Goal: Task Accomplishment & Management: Use online tool/utility

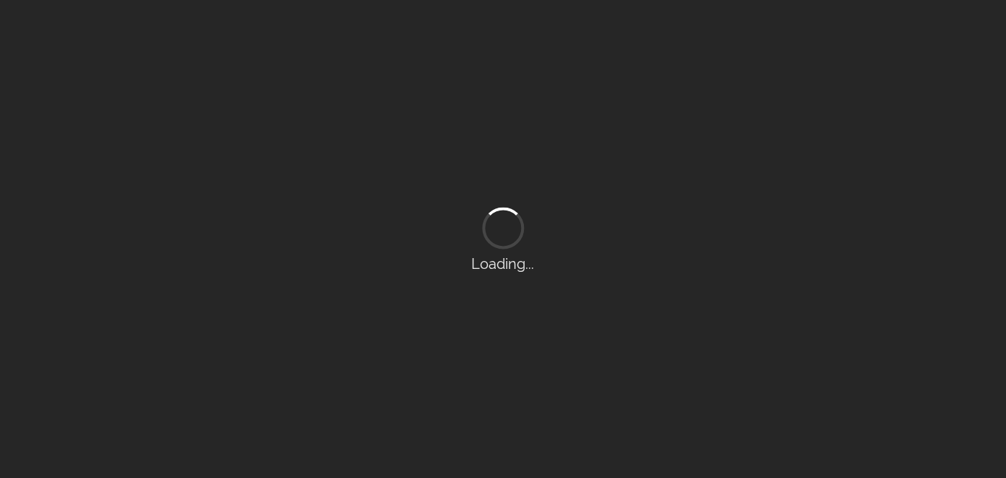
drag, startPoint x: 846, startPoint y: 320, endPoint x: 836, endPoint y: 329, distance: 13.3
click at [846, 320] on div "Loading..." at bounding box center [503, 239] width 1006 height 478
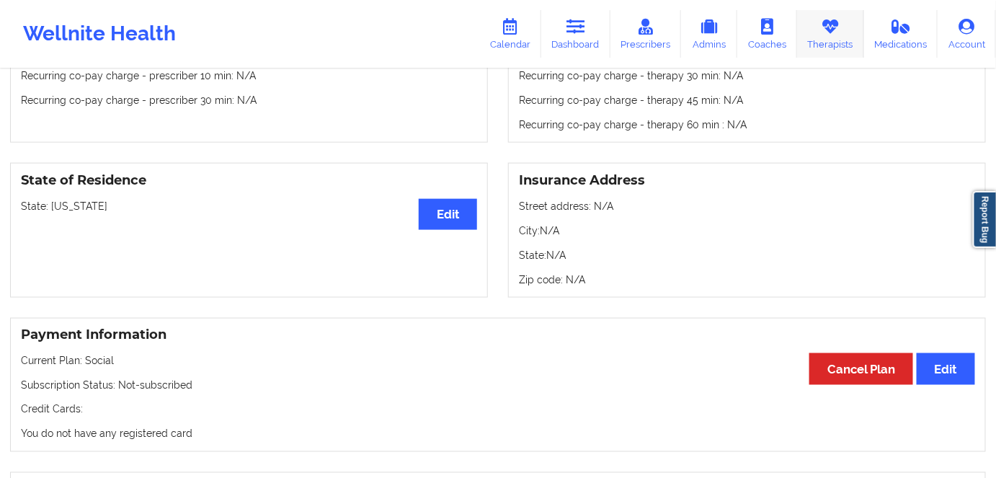
click at [812, 35] on link "Therapists" at bounding box center [830, 34] width 67 height 48
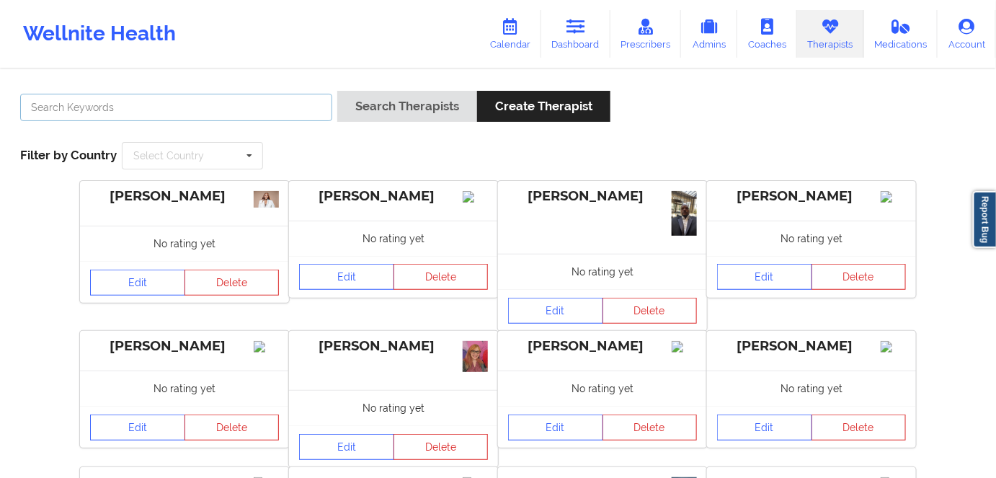
click at [259, 102] on input "text" at bounding box center [176, 107] width 312 height 27
paste input "[PERSON_NAME]"
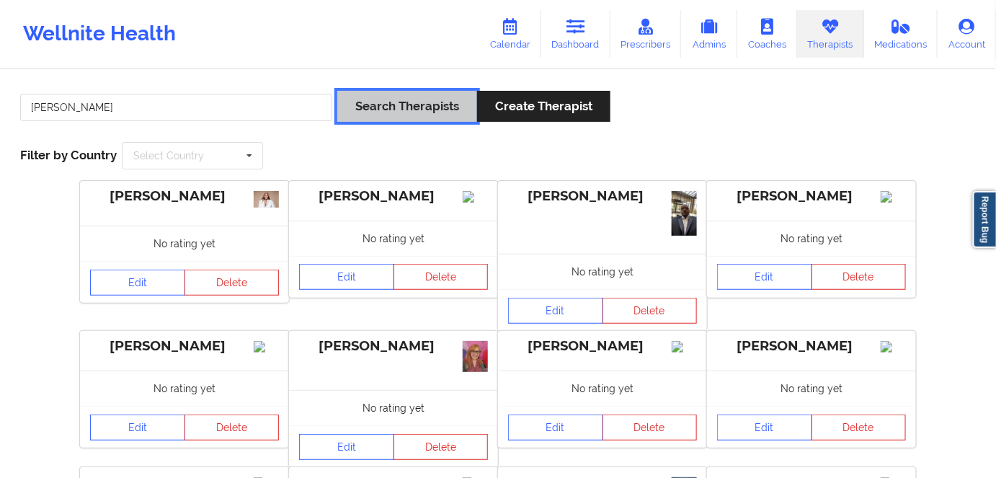
click at [408, 103] on button "Search Therapists" at bounding box center [407, 106] width 140 height 31
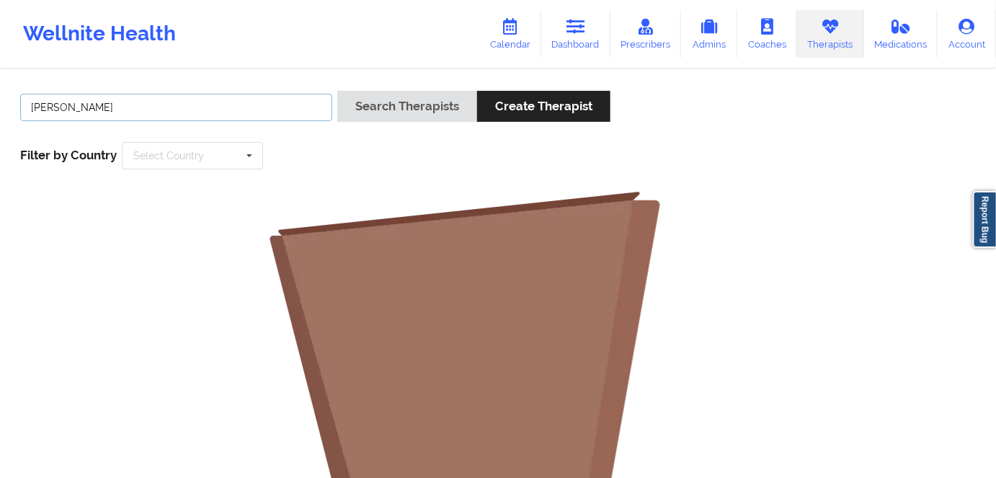
click at [71, 105] on input "[PERSON_NAME]" at bounding box center [176, 107] width 312 height 27
click at [53, 113] on input "[PERSON_NAME]" at bounding box center [176, 107] width 312 height 27
click at [46, 110] on input "[PERSON_NAME]" at bounding box center [176, 107] width 312 height 27
click at [47, 110] on input "[PERSON_NAME]" at bounding box center [176, 107] width 312 height 27
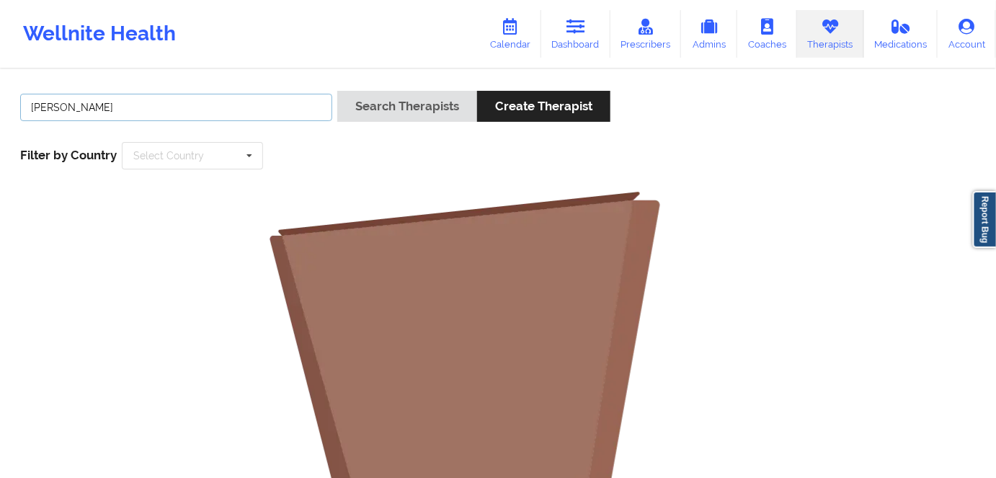
click at [47, 112] on input "[PERSON_NAME]" at bounding box center [176, 107] width 312 height 27
click at [47, 114] on input "[PERSON_NAME]" at bounding box center [176, 107] width 312 height 27
click at [48, 113] on input "[PERSON_NAME]" at bounding box center [176, 107] width 312 height 27
type input "ZAPATHA"
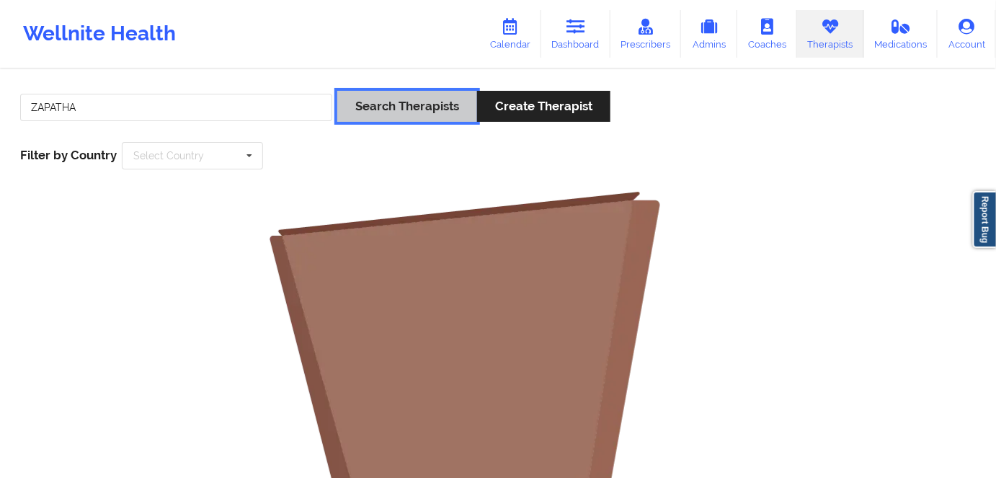
click at [344, 114] on button "Search Therapists" at bounding box center [407, 106] width 140 height 31
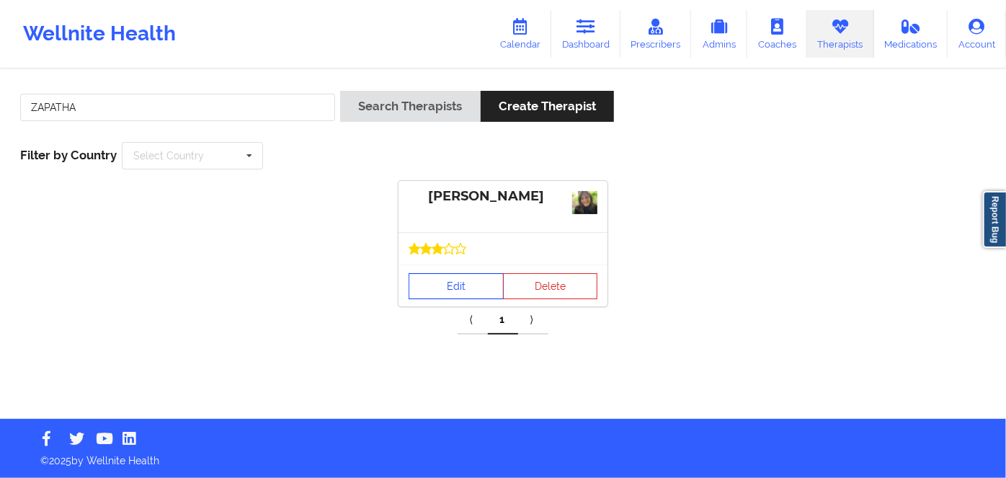
click at [443, 278] on link "Edit" at bounding box center [456, 286] width 95 height 26
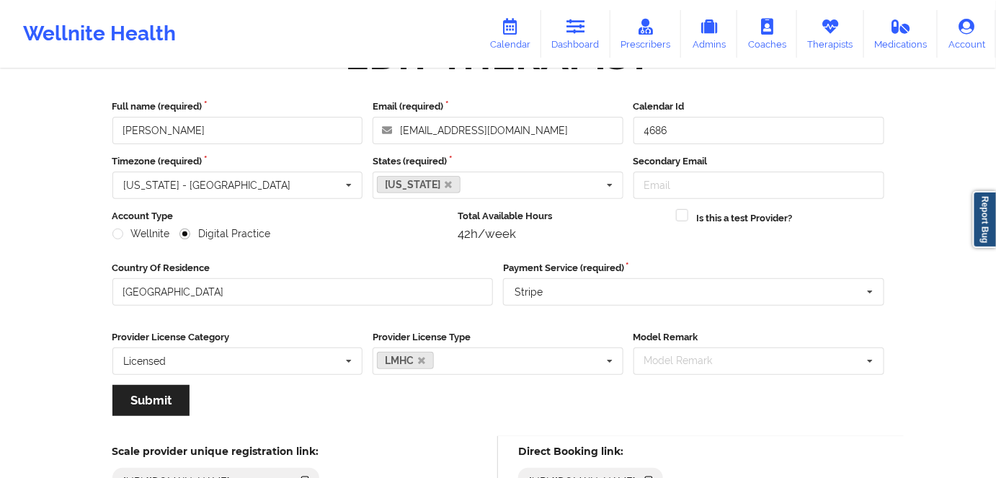
scroll to position [262, 0]
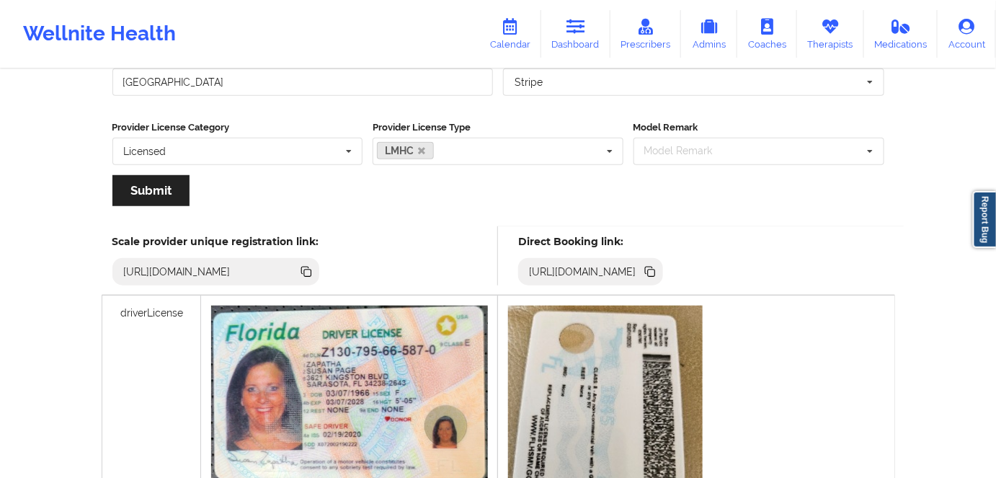
click at [658, 266] on icon at bounding box center [650, 272] width 16 height 16
click at [658, 267] on icon at bounding box center [650, 272] width 16 height 16
click at [590, 35] on link "Dashboard" at bounding box center [575, 34] width 69 height 48
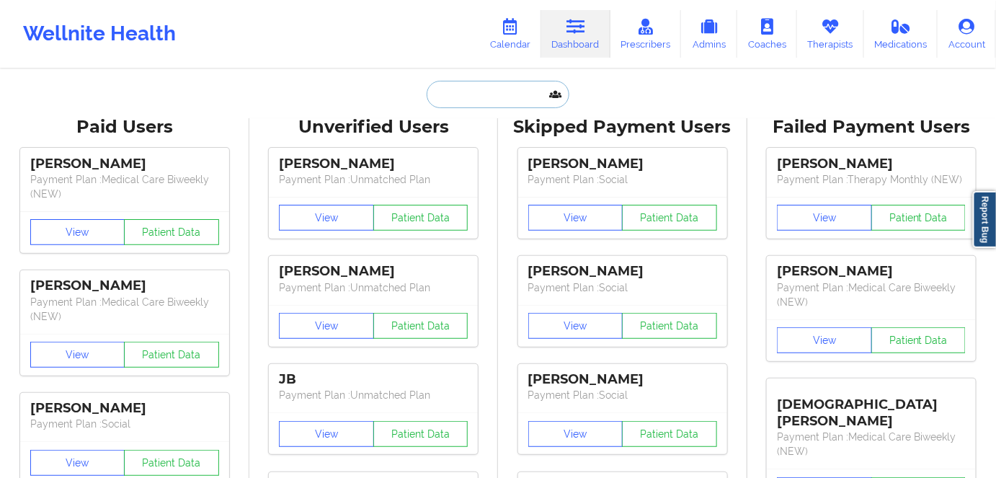
click at [490, 94] on input "text" at bounding box center [498, 94] width 143 height 27
paste input "mikayla.poff@yahoo.com"
type input "mikayla.poff@yahoo.com"
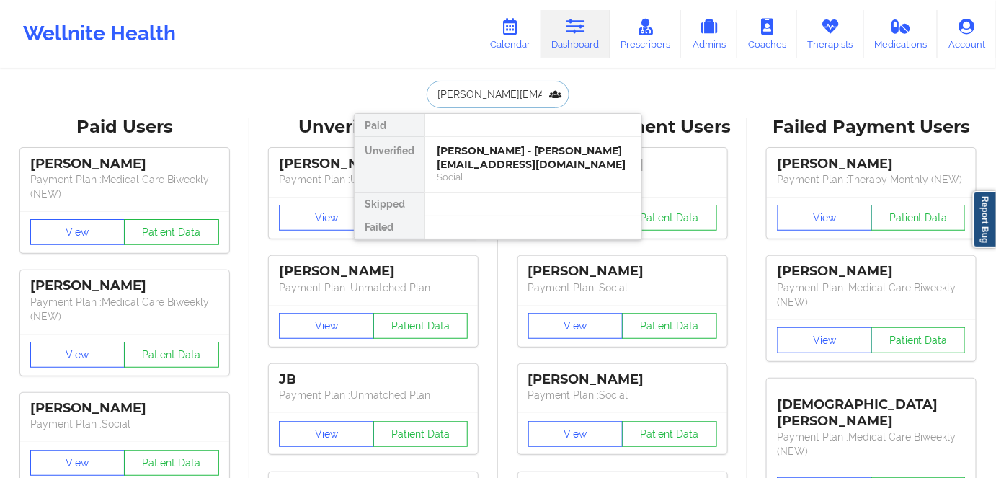
click at [531, 156] on div "Mikayla Poff - mikayla.poff@yahoo.com" at bounding box center [533, 157] width 193 height 27
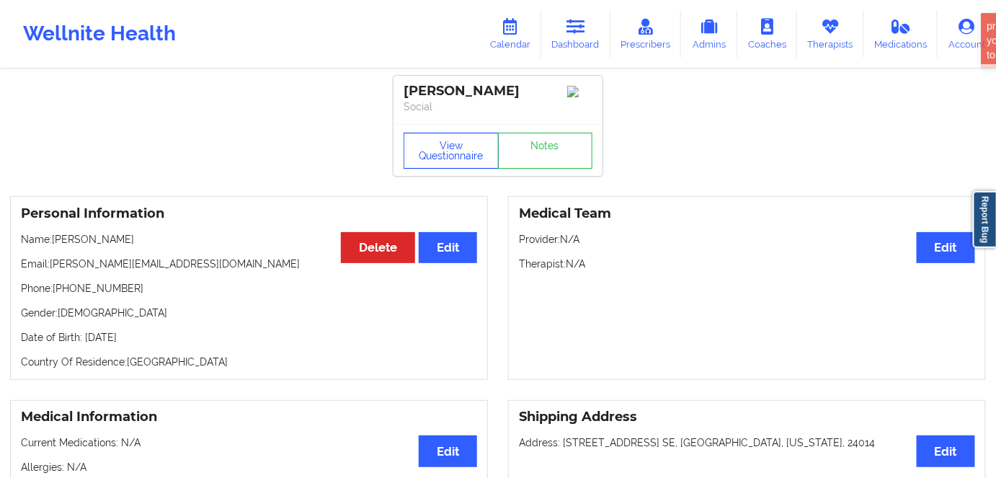
click at [453, 158] on button "View Questionnaire" at bounding box center [451, 151] width 95 height 36
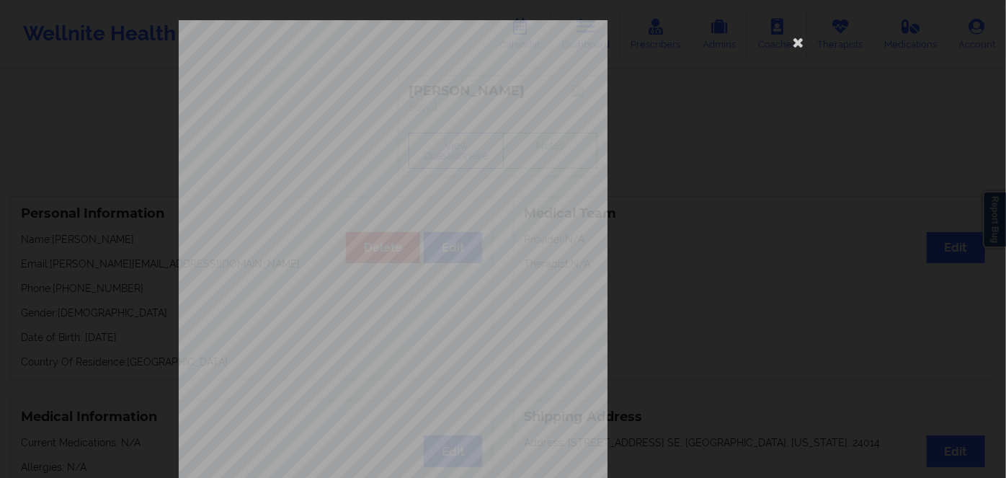
scroll to position [209, 0]
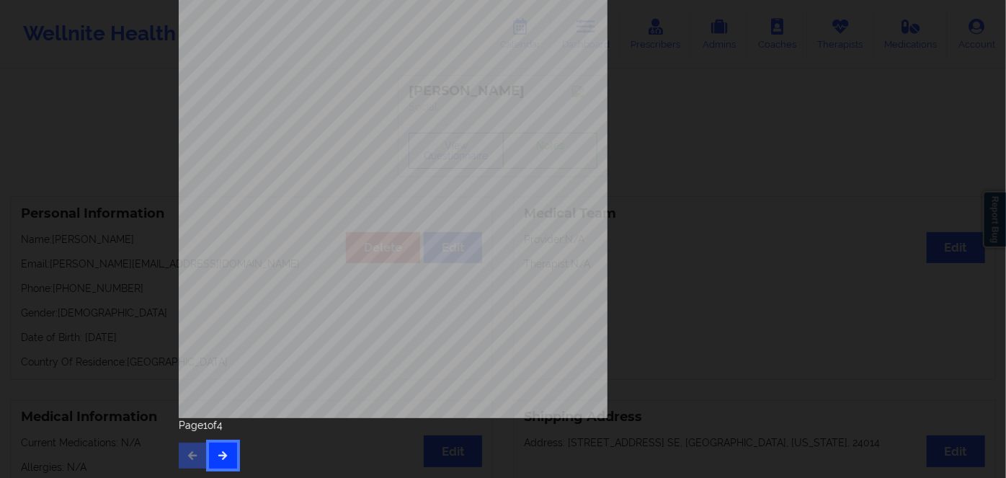
click at [224, 452] on icon "button" at bounding box center [223, 455] width 12 height 9
click at [212, 452] on button "button" at bounding box center [223, 456] width 28 height 26
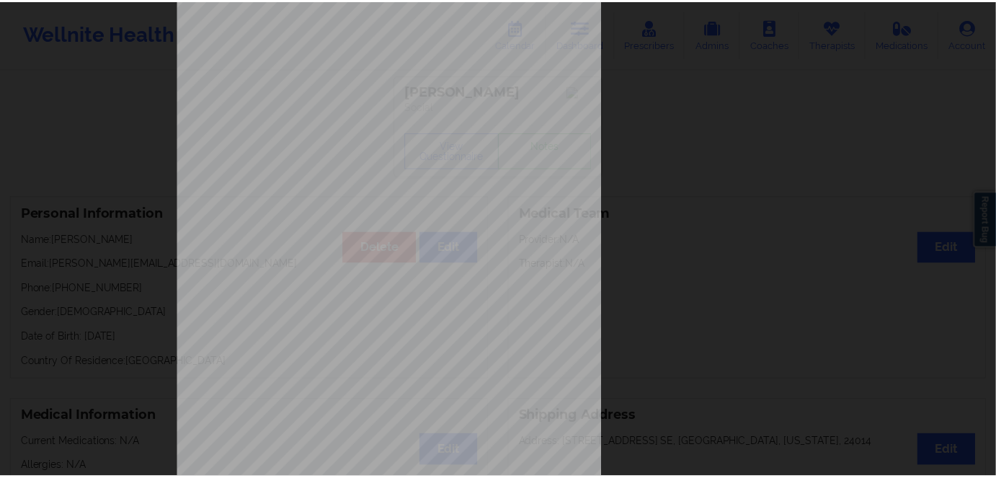
scroll to position [0, 0]
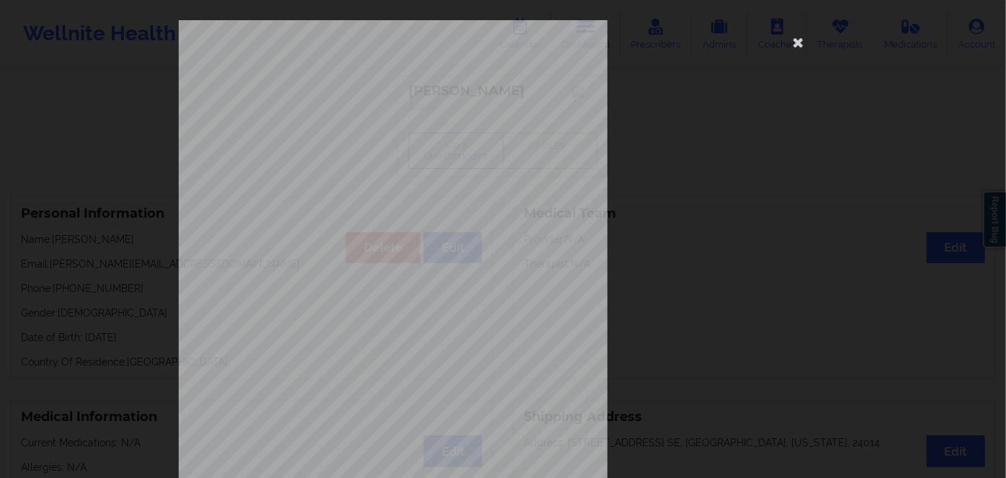
click at [356, 114] on span "K4H872W12816" at bounding box center [353, 111] width 48 height 6
click at [347, 105] on span "Insurance Member ID for patient" at bounding box center [381, 102] width 109 height 8
click at [356, 111] on span "K4H872W12816" at bounding box center [353, 111] width 48 height 6
click at [358, 112] on span "K4H872W12816" at bounding box center [353, 111] width 48 height 6
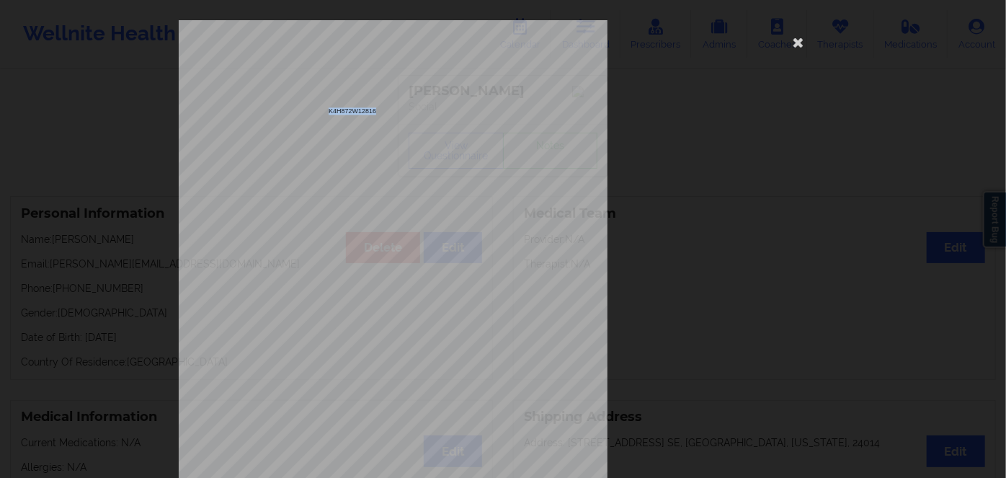
click at [358, 112] on span "K4H872W12816" at bounding box center [353, 111] width 48 height 6
copy span "K4H872W12816"
click at [796, 37] on icon at bounding box center [798, 41] width 23 height 23
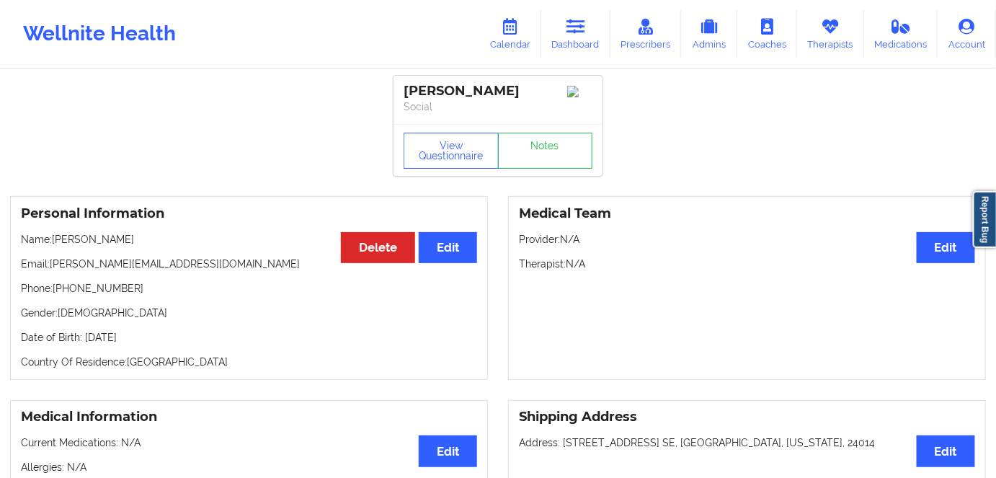
click at [154, 340] on p "Date of Birth: 19th of June 1996" at bounding box center [249, 337] width 456 height 14
copy p "1996"
drag, startPoint x: 122, startPoint y: 239, endPoint x: 56, endPoint y: 238, distance: 65.6
click at [56, 238] on p "Name: Mikayla Poff" at bounding box center [249, 239] width 456 height 14
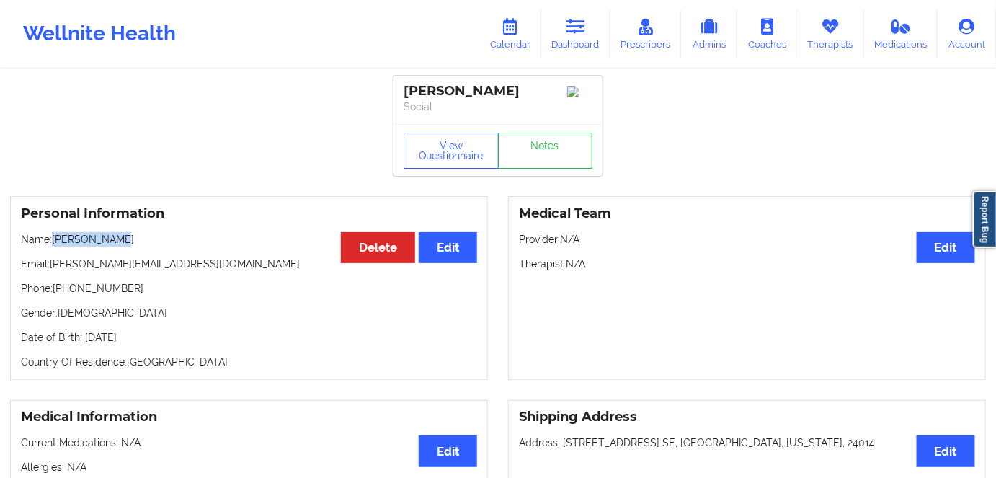
copy p "Mikayla Poff"
click at [575, 39] on link "Dashboard" at bounding box center [575, 34] width 69 height 48
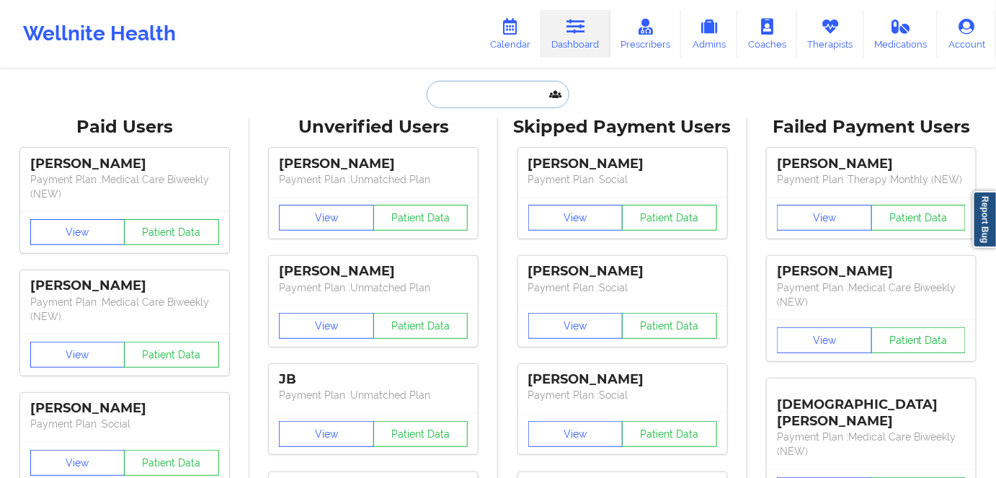
click at [510, 93] on input "text" at bounding box center [498, 94] width 143 height 27
paste input "meesha.hoodutsey@yahoo.com"
type input "meesha.hoodutsey@yahoo.com"
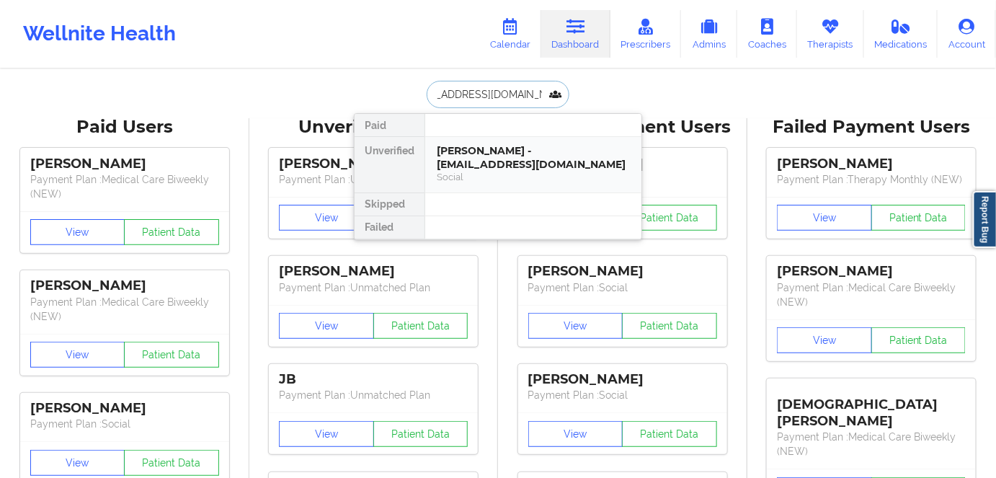
click at [519, 158] on div "Meesha D Hood-Utsey - meesha.hoodutsey@yahoo.com" at bounding box center [533, 157] width 193 height 27
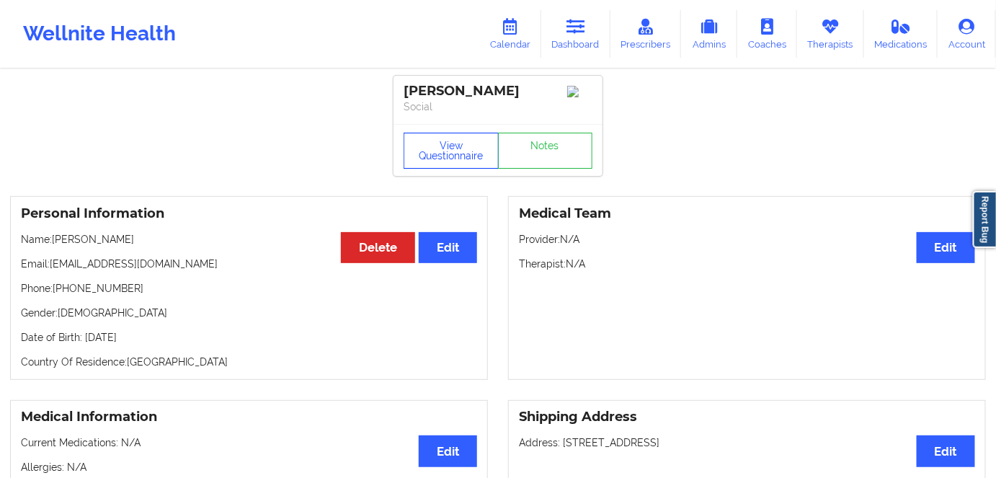
click at [465, 149] on button "View Questionnaire" at bounding box center [451, 151] width 95 height 36
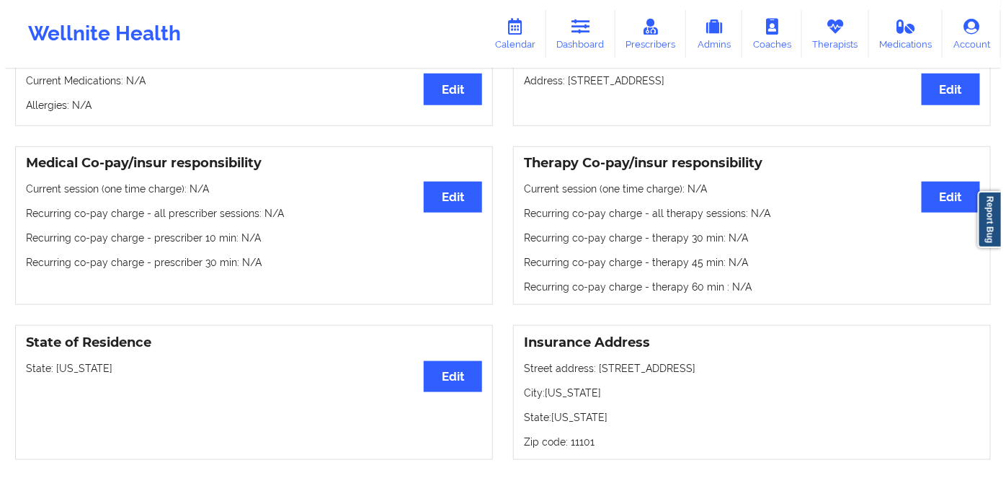
scroll to position [65, 0]
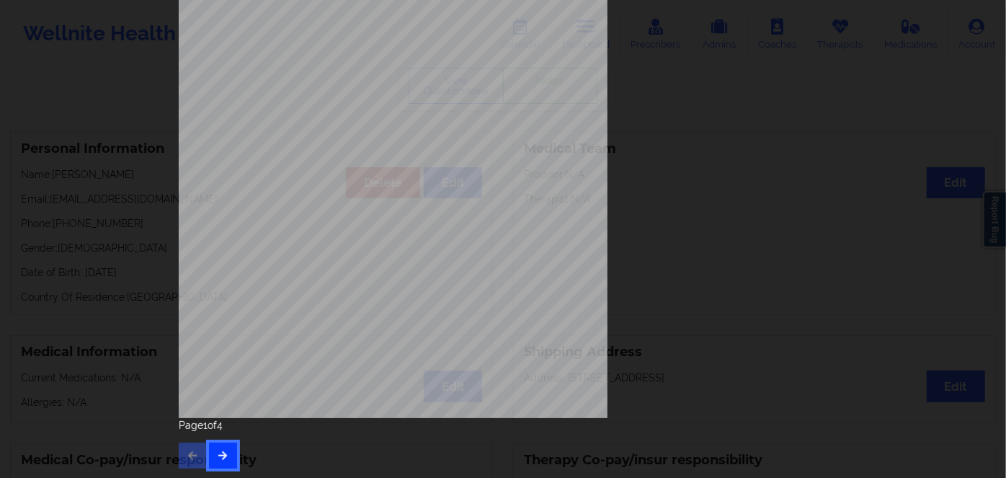
click at [222, 452] on icon "button" at bounding box center [223, 455] width 12 height 9
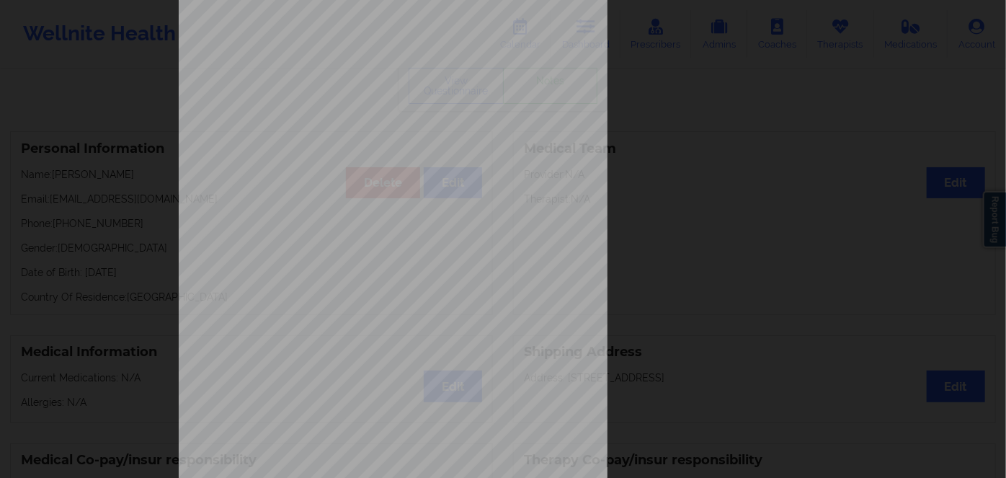
scroll to position [209, 0]
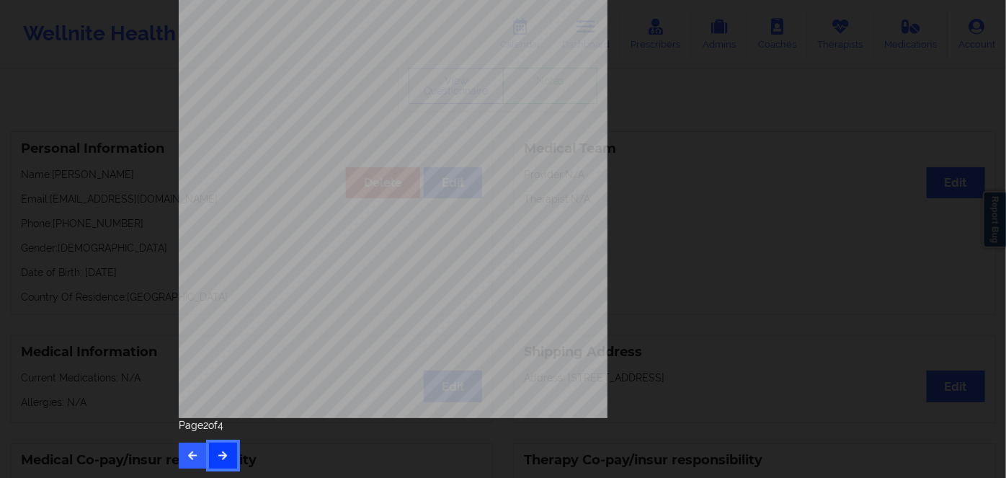
click at [219, 455] on icon "button" at bounding box center [223, 455] width 12 height 9
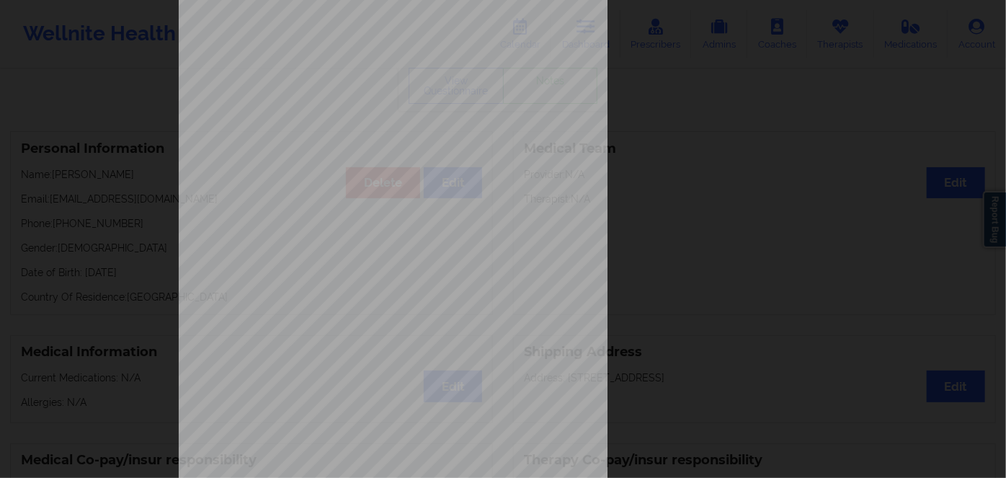
scroll to position [0, 0]
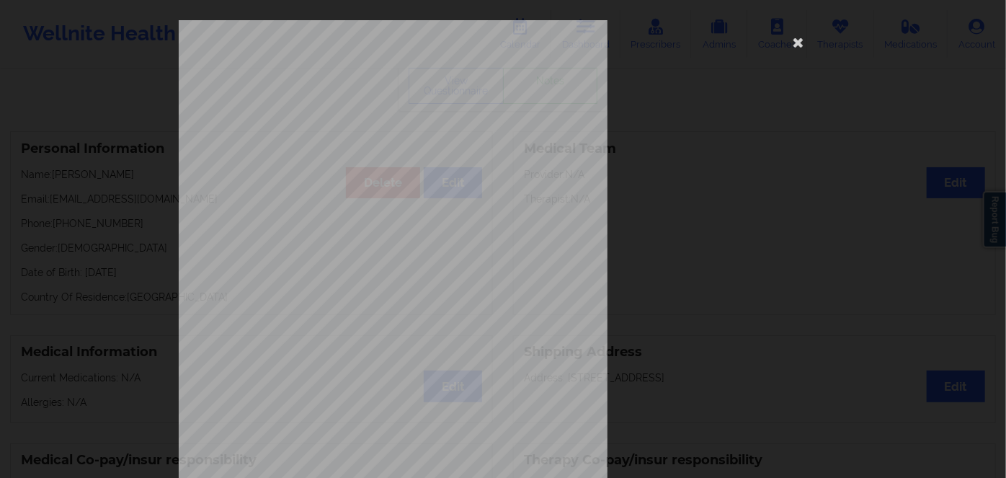
click at [353, 108] on span "64321303800" at bounding box center [349, 111] width 40 height 6
copy span "64321303800"
